Goal: Task Accomplishment & Management: Manage account settings

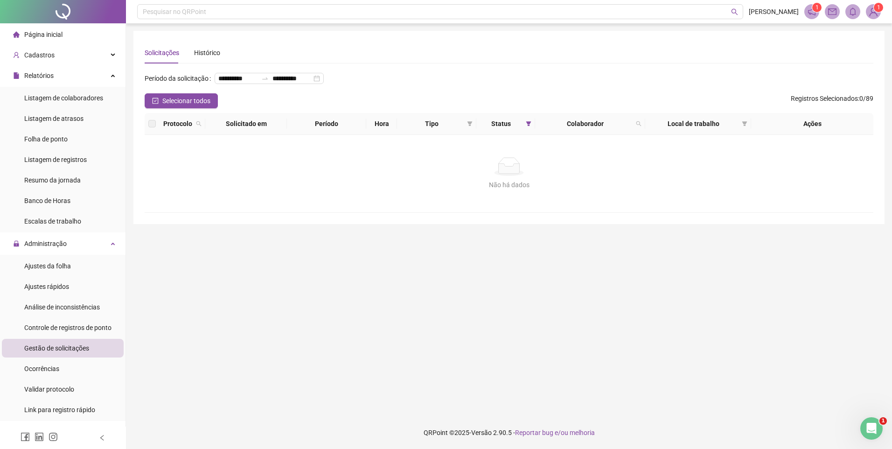
click at [47, 348] on span "Gestão de solicitações" at bounding box center [56, 347] width 65 height 7
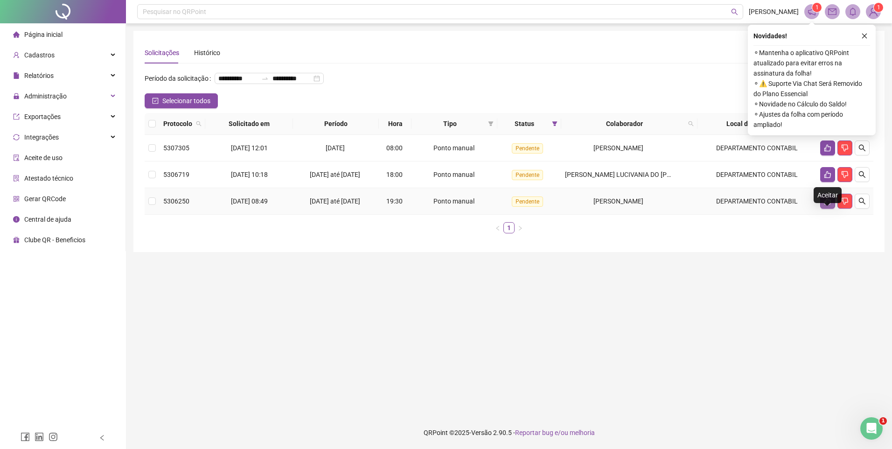
click at [829, 205] on icon "like" at bounding box center [827, 201] width 7 height 7
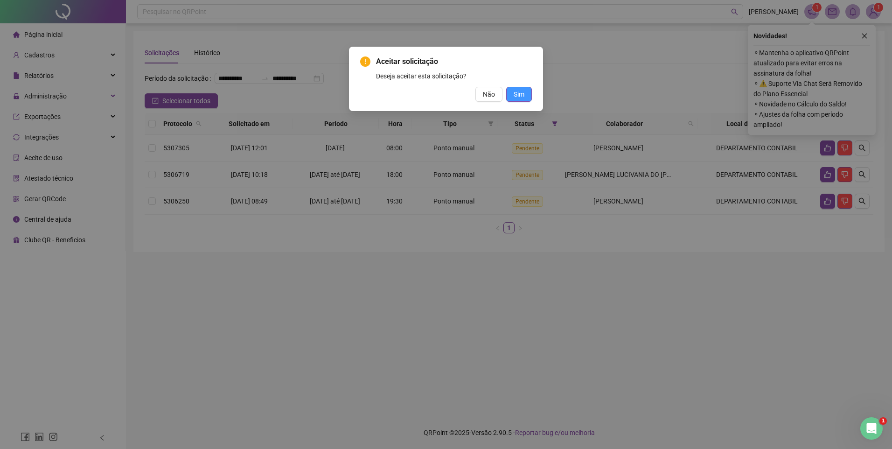
click at [526, 95] on button "Sim" at bounding box center [519, 94] width 26 height 15
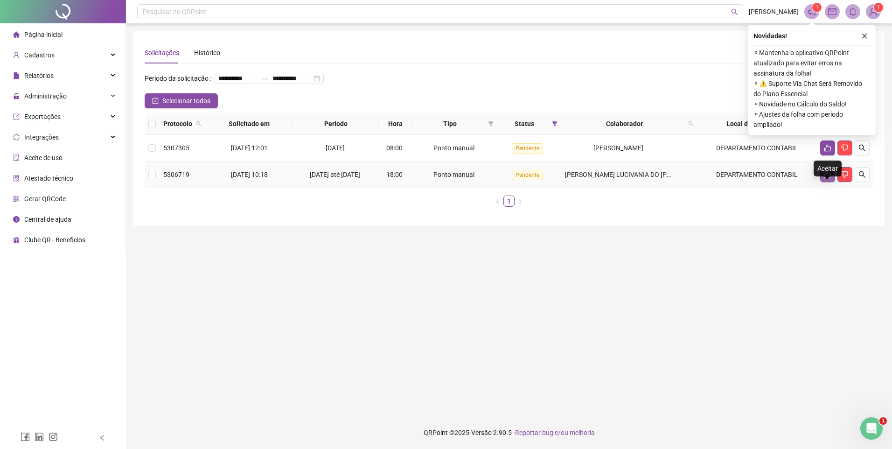
click at [820, 182] on button "button" at bounding box center [827, 174] width 15 height 15
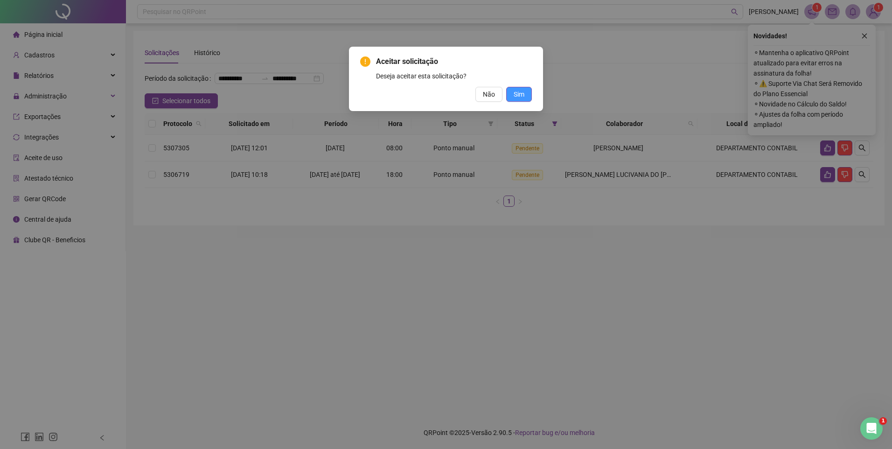
click at [527, 92] on button "Sim" at bounding box center [519, 94] width 26 height 15
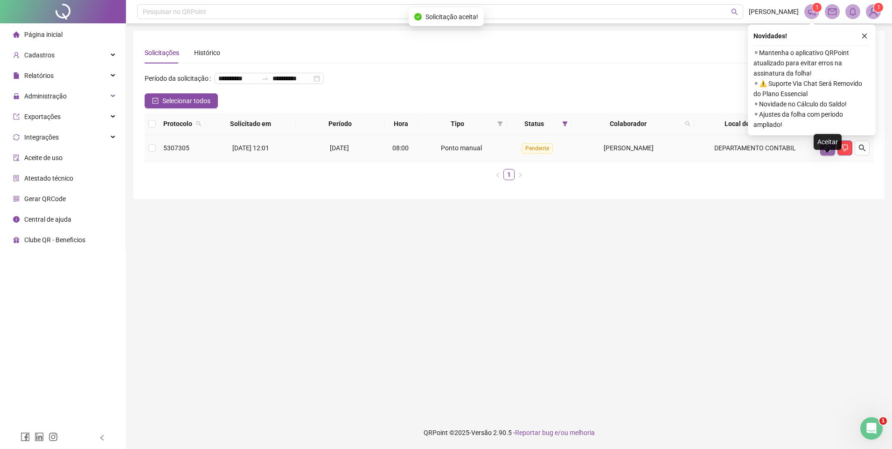
click at [829, 152] on icon "like" at bounding box center [827, 148] width 7 height 7
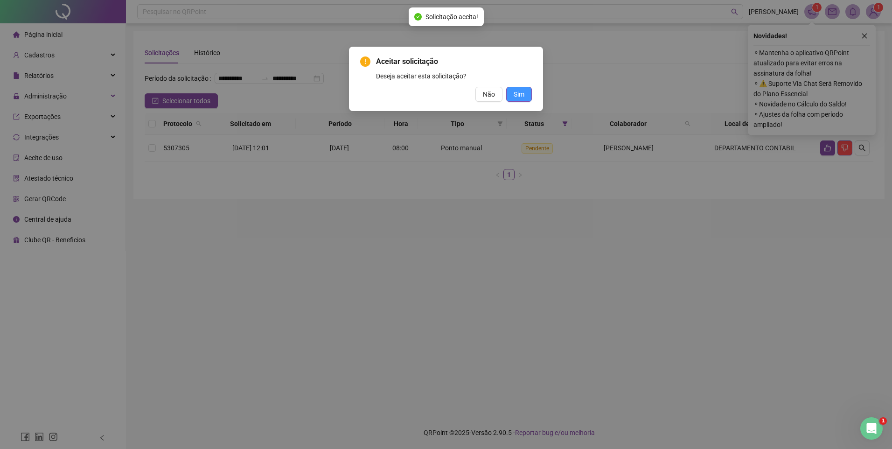
click at [521, 95] on span "Sim" at bounding box center [519, 94] width 11 height 10
